Goal: Task Accomplishment & Management: Use online tool/utility

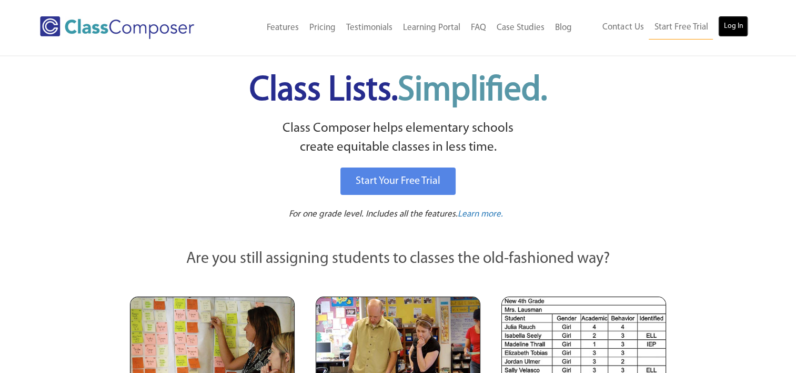
click at [738, 24] on link "Log In" at bounding box center [733, 26] width 30 height 21
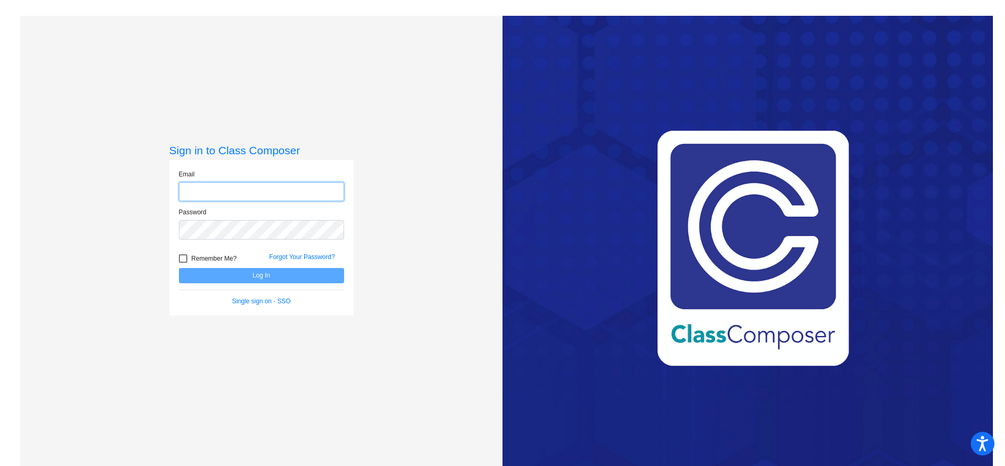
type input "[PERSON_NAME][EMAIL_ADDRESS][PERSON_NAME][DOMAIN_NAME]"
click at [299, 278] on button "Log In" at bounding box center [261, 275] width 165 height 15
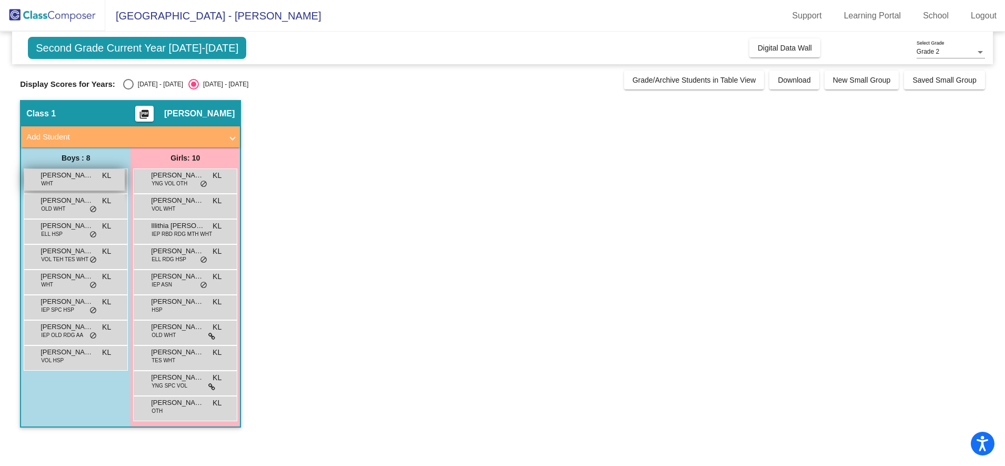
click at [81, 182] on div "[PERSON_NAME] WHT KL lock do_not_disturb_alt" at bounding box center [74, 180] width 101 height 22
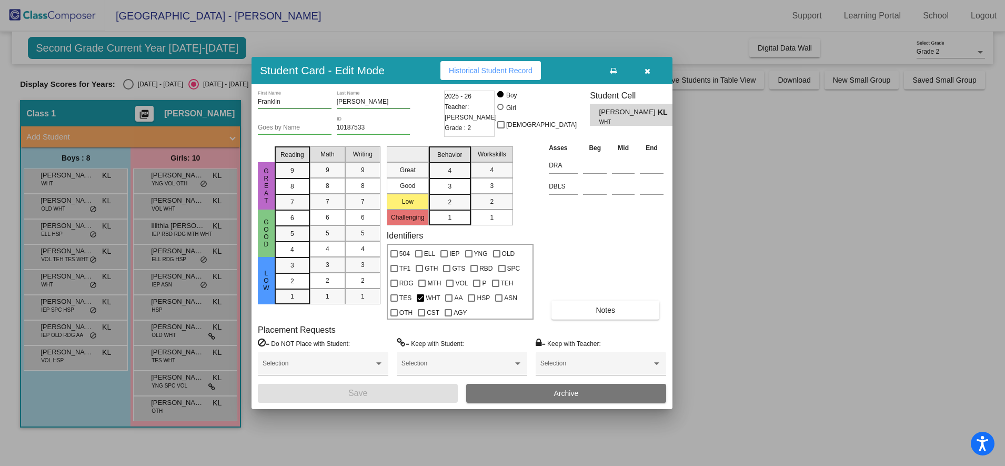
click at [721, 257] on div at bounding box center [502, 233] width 1005 height 466
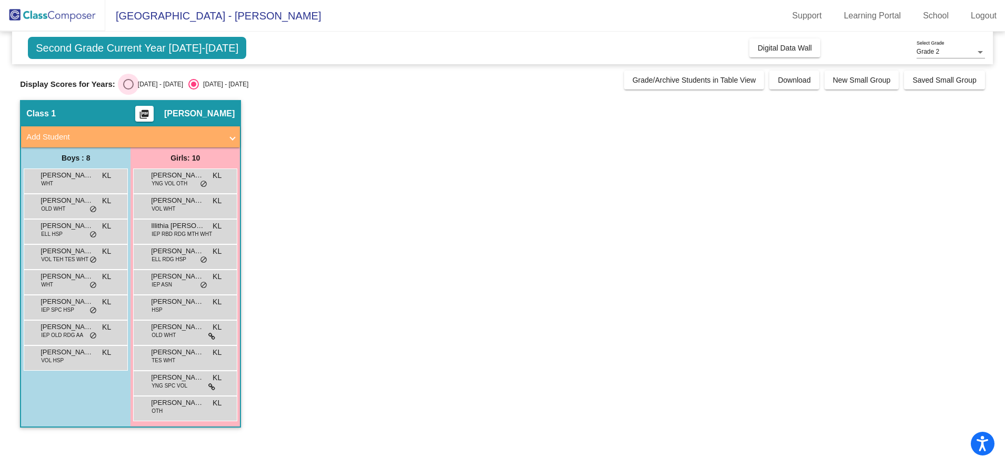
click at [123, 85] on div "Select an option" at bounding box center [128, 84] width 11 height 11
click at [128, 89] on input "[DATE] - [DATE]" at bounding box center [128, 89] width 1 height 1
radio input "true"
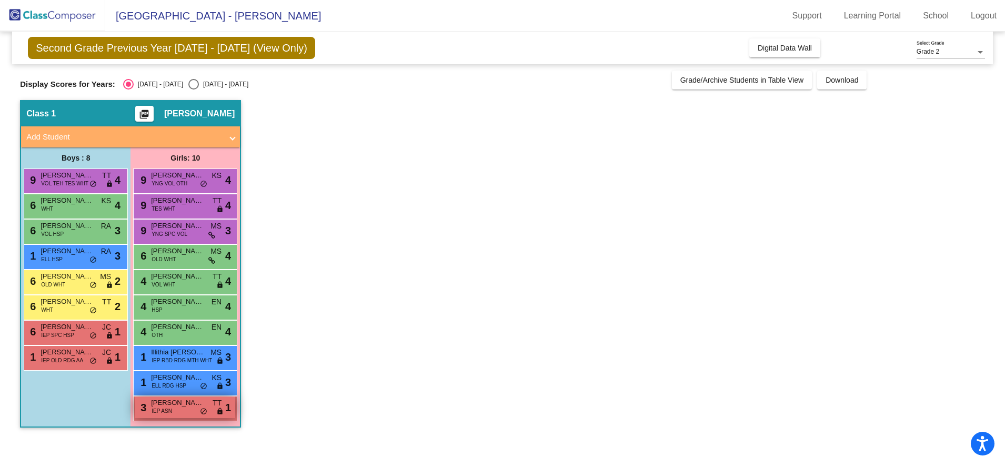
click at [171, 406] on span "[PERSON_NAME]" at bounding box center [177, 402] width 53 height 11
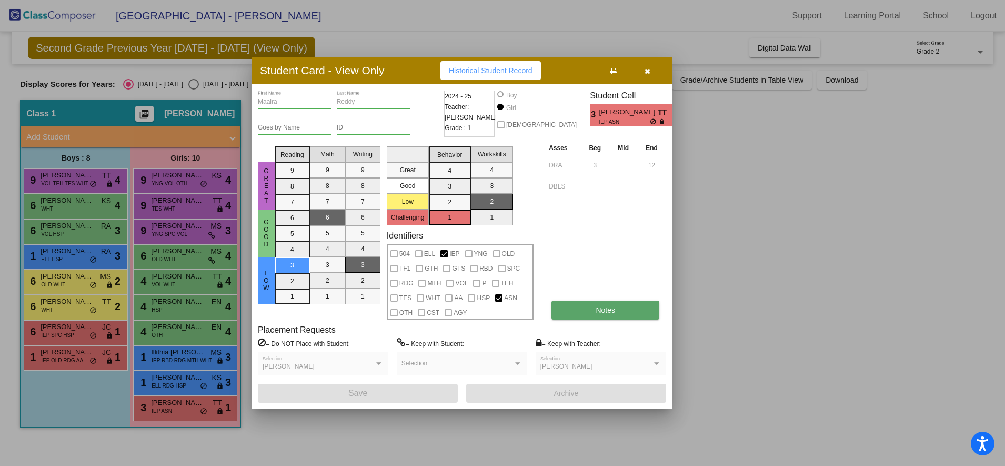
click at [586, 314] on button "Notes" at bounding box center [606, 310] width 108 height 19
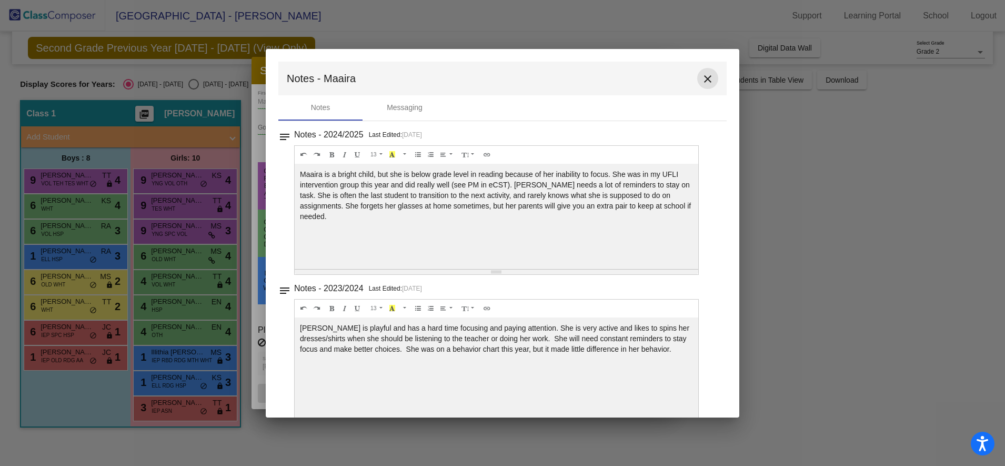
click at [702, 79] on mat-icon "close" at bounding box center [708, 79] width 13 height 13
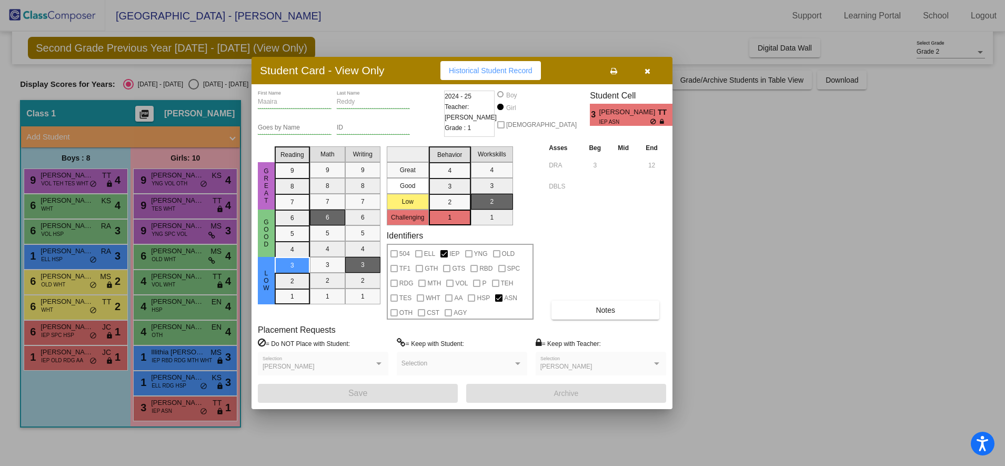
click at [650, 65] on button "button" at bounding box center [648, 70] width 34 height 19
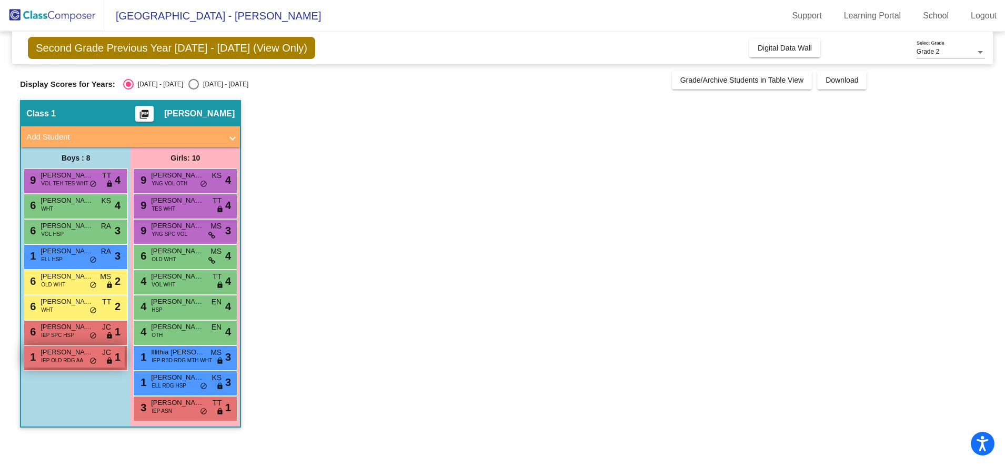
click at [59, 353] on span "Tristan Ray-Roberson" at bounding box center [67, 352] width 53 height 11
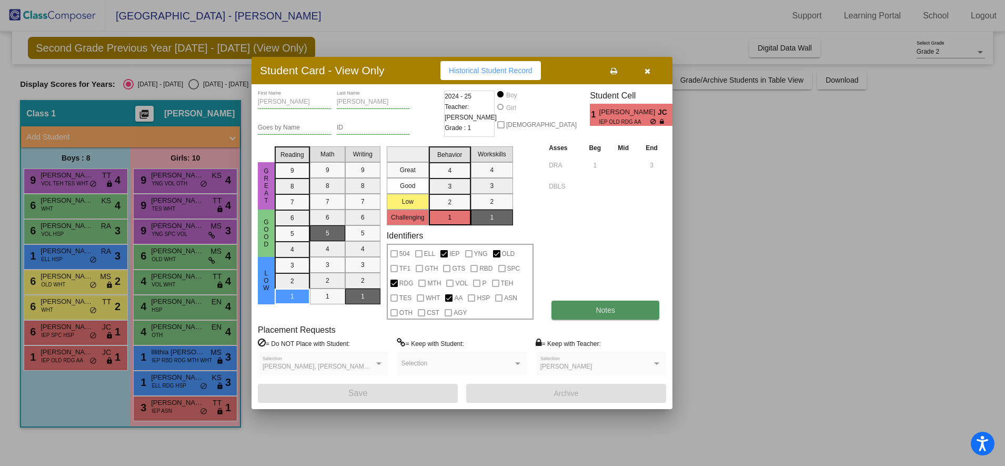
click at [597, 310] on span "Notes" at bounding box center [605, 310] width 19 height 8
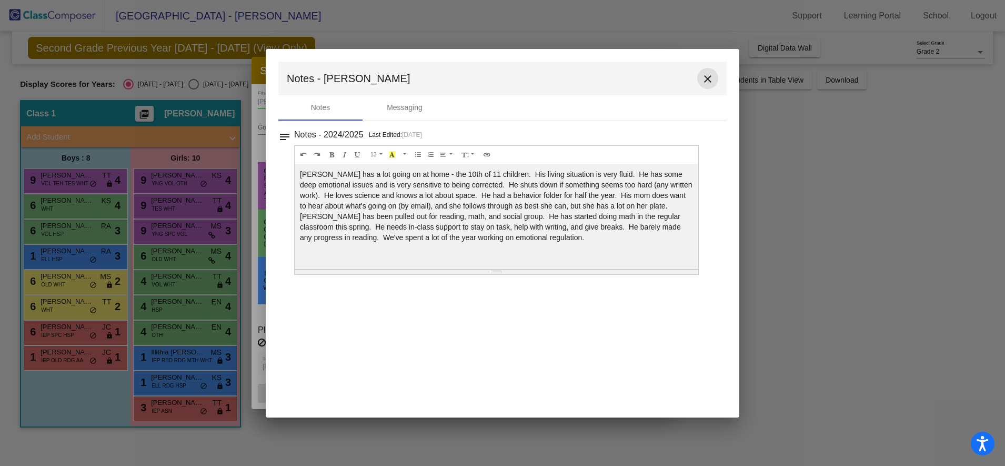
click at [705, 81] on mat-icon "close" at bounding box center [708, 79] width 13 height 13
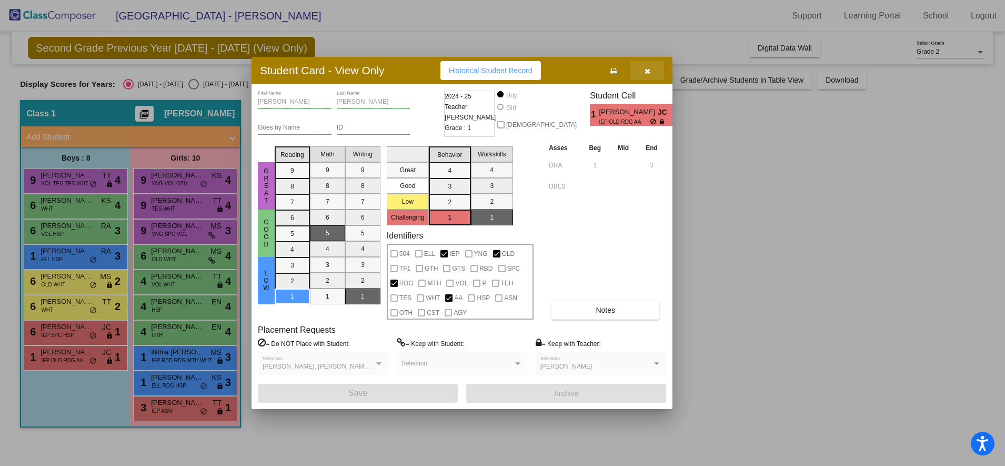
click at [643, 67] on button "button" at bounding box center [648, 70] width 34 height 19
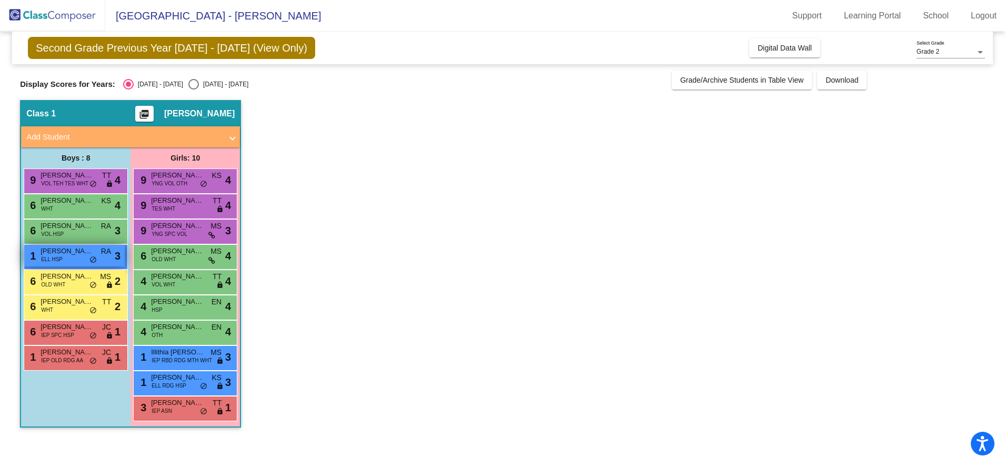
click at [69, 259] on div "1 Ihan Hincapie Silva ELL HSP RA lock do_not_disturb_alt 3" at bounding box center [74, 256] width 101 height 22
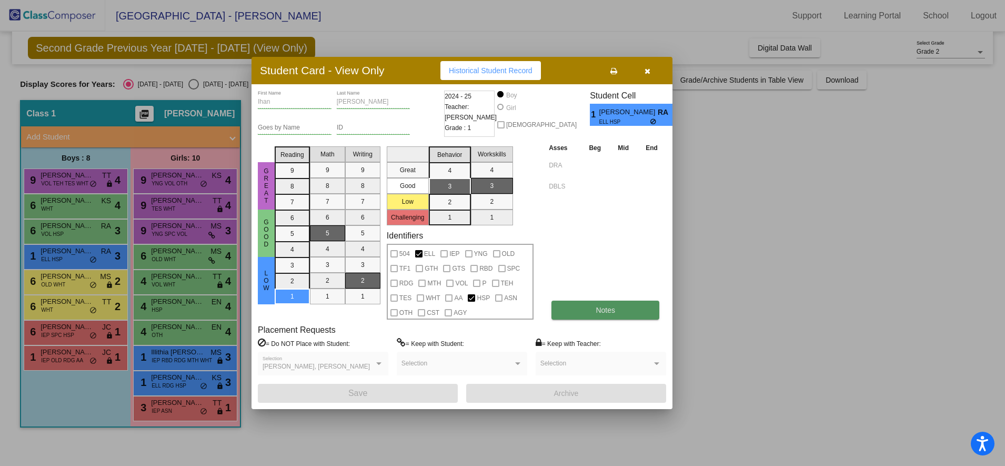
click at [603, 306] on span "Notes" at bounding box center [605, 310] width 19 height 8
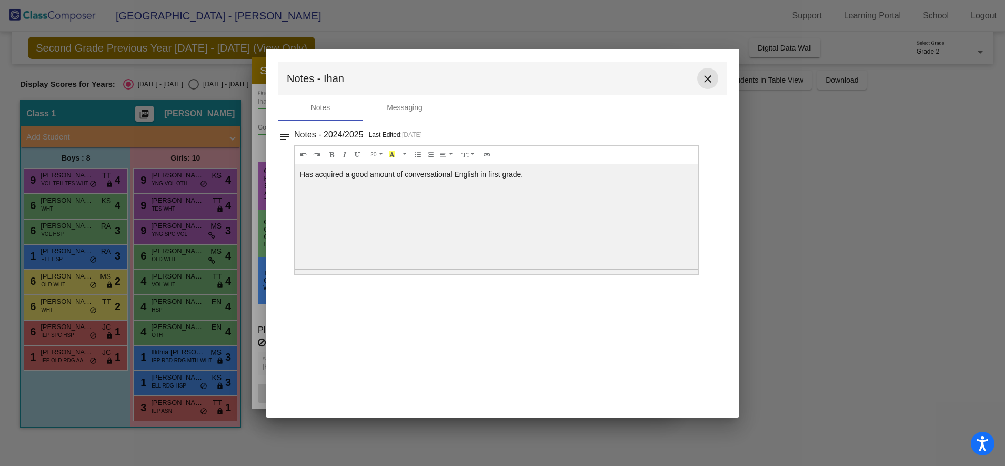
click at [710, 81] on mat-icon "close" at bounding box center [708, 79] width 13 height 13
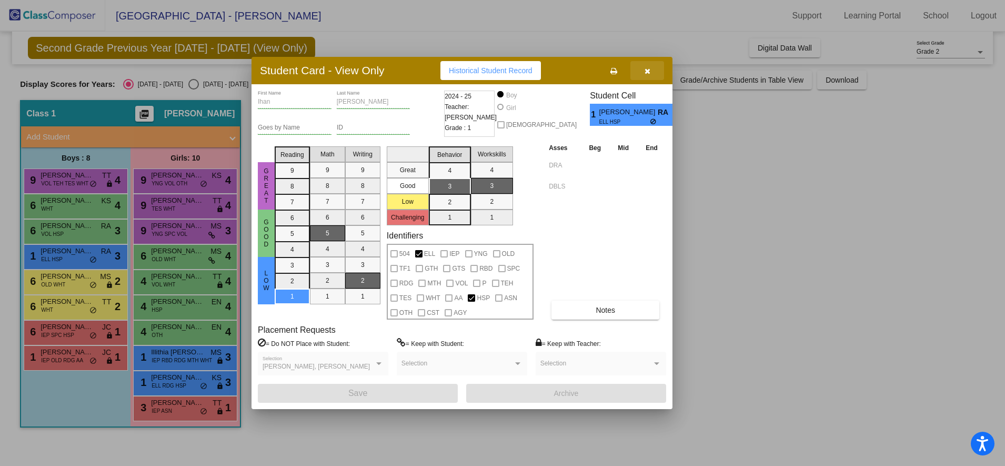
click at [648, 69] on icon "button" at bounding box center [648, 70] width 6 height 7
